Goal: Find specific page/section: Find specific page/section

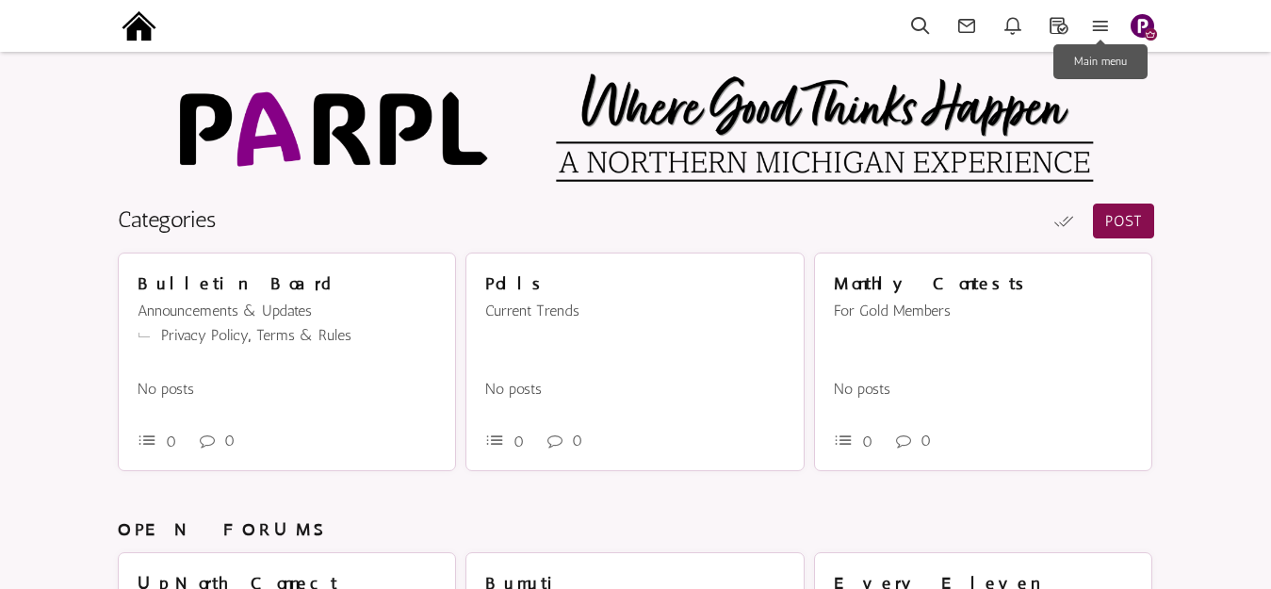
click at [1097, 23] on icon at bounding box center [1099, 26] width 41 height 22
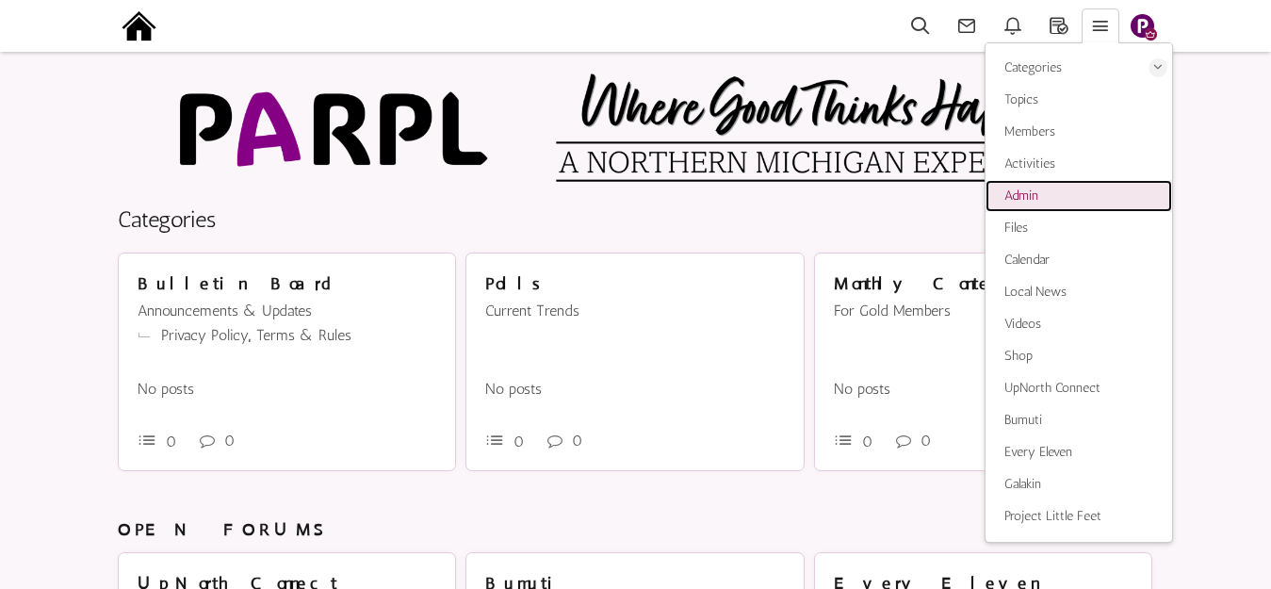
click at [1030, 196] on span "Admin" at bounding box center [1021, 195] width 34 height 16
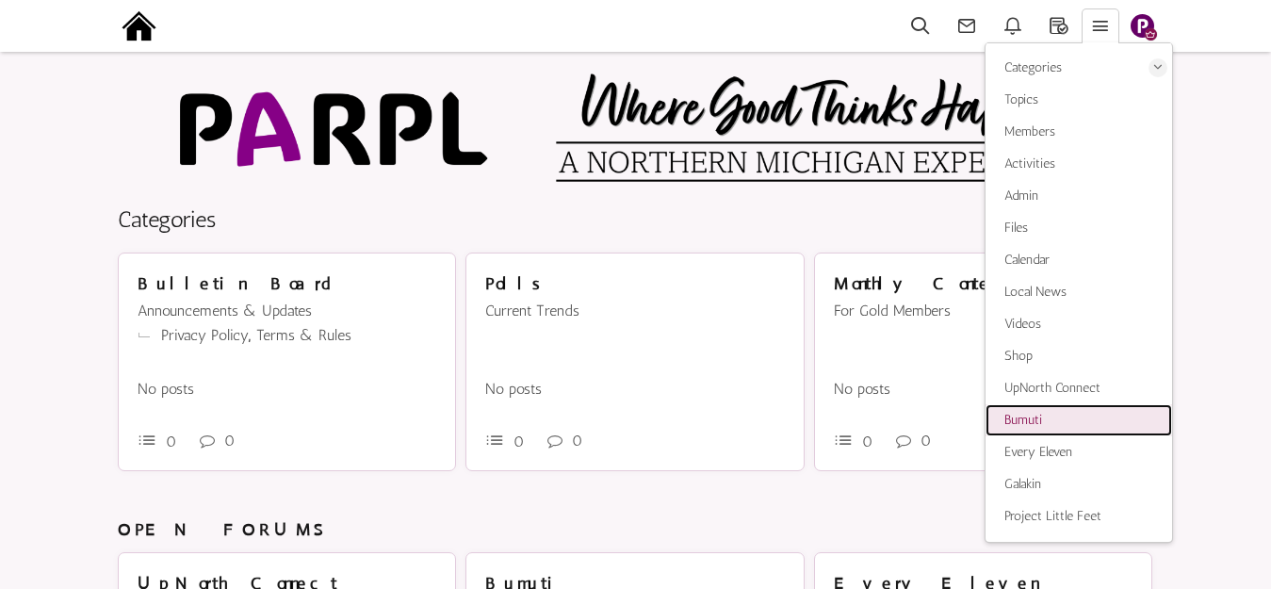
click at [1031, 422] on span "Bumuti" at bounding box center [1023, 420] width 38 height 16
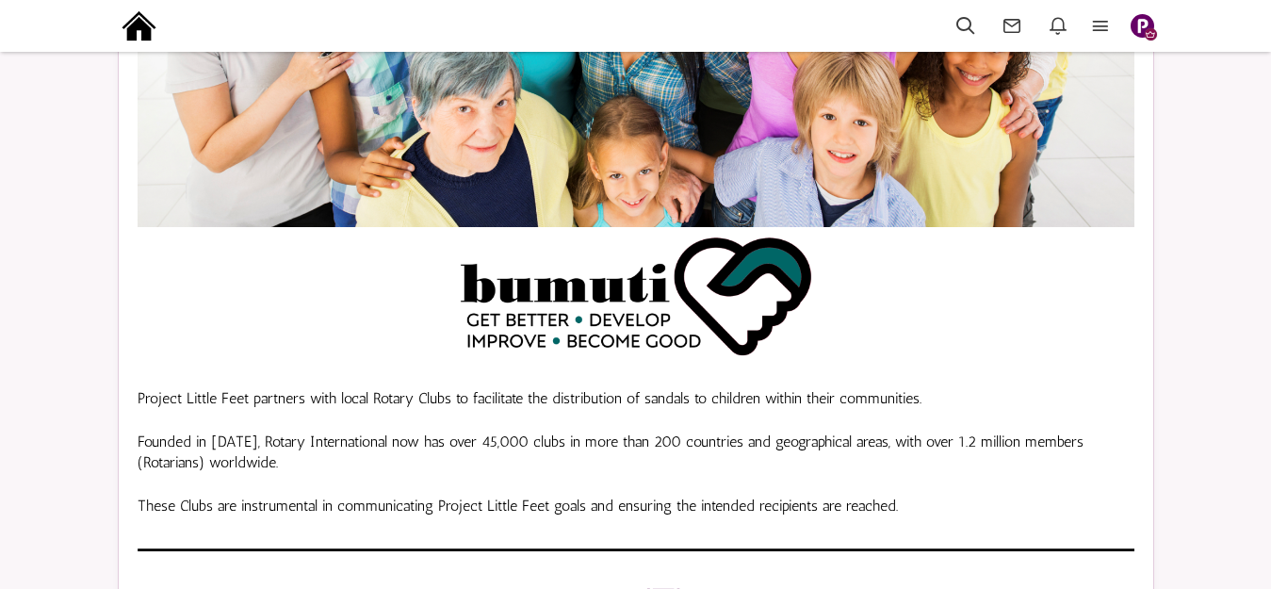
scroll to position [271, 0]
